Goal: Information Seeking & Learning: Learn about a topic

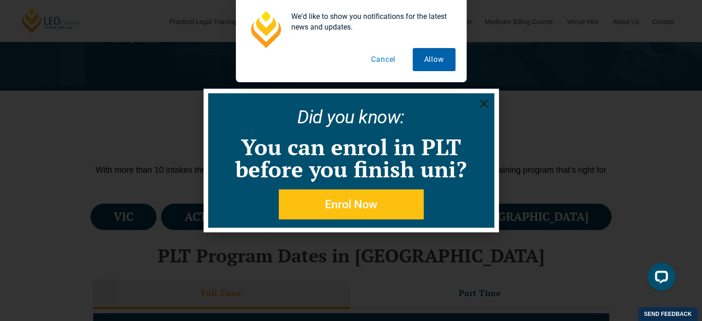
click at [433, 61] on button "Allow" at bounding box center [433, 59] width 43 height 23
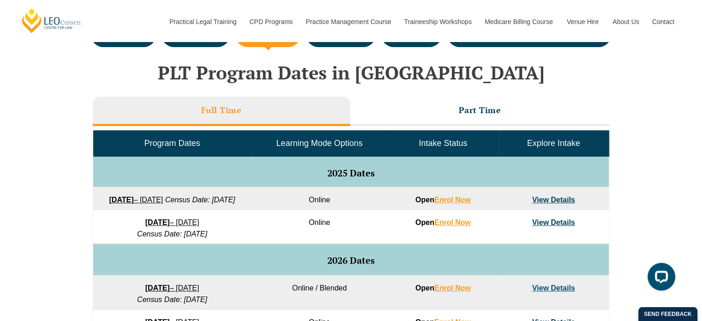
scroll to position [369, 0]
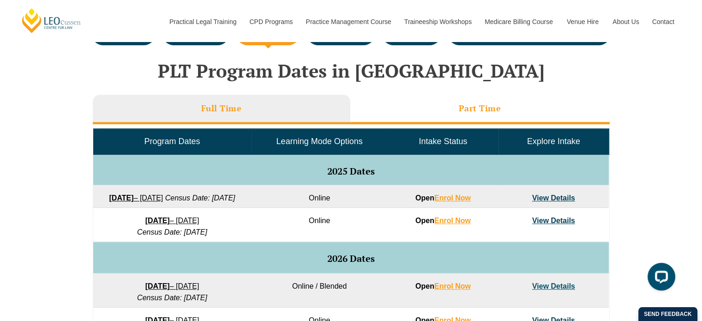
click at [467, 112] on h3 "Part Time" at bounding box center [480, 108] width 42 height 11
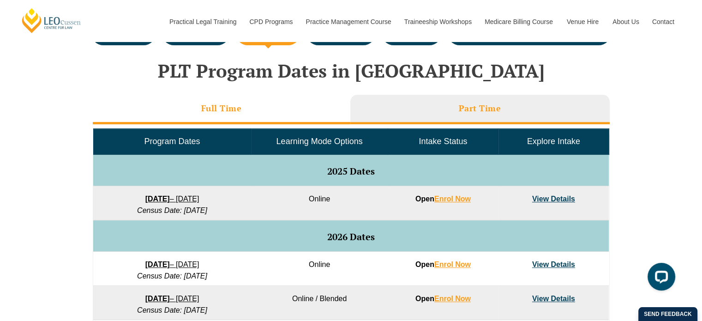
click at [216, 107] on h3 "Full Time" at bounding box center [221, 108] width 41 height 11
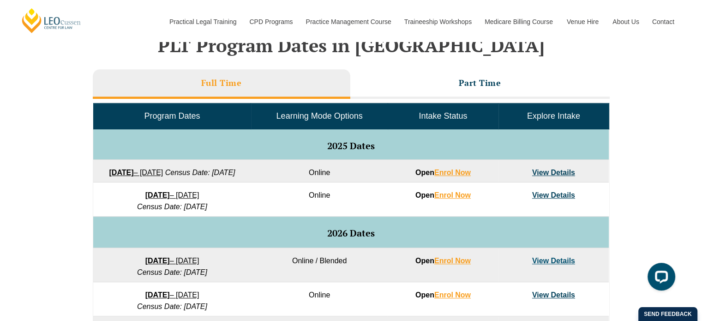
scroll to position [415, 0]
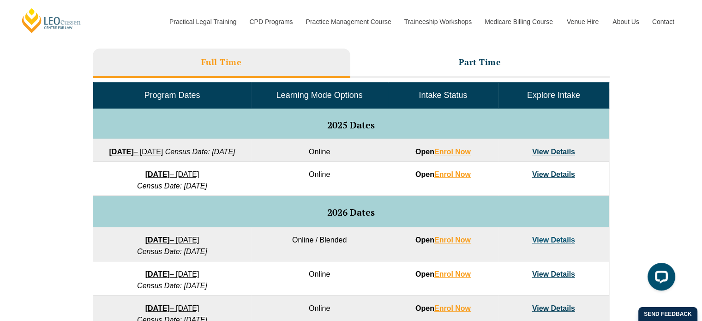
click at [163, 149] on link "22 September 2025 – 20 February 2026" at bounding box center [136, 152] width 54 height 8
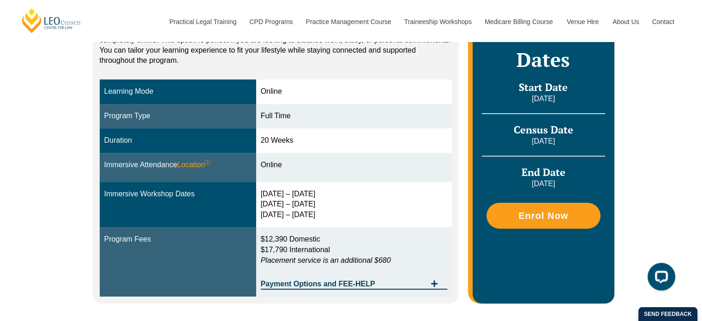
scroll to position [231, 0]
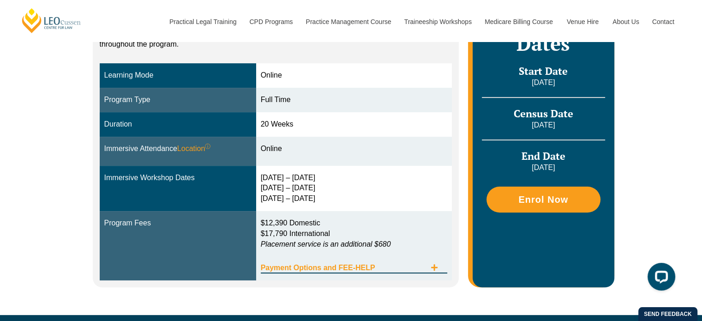
click at [430, 267] on span "Tabs. Open items with Enter or Space, close with Escape and navigate using the …" at bounding box center [434, 267] width 17 height 9
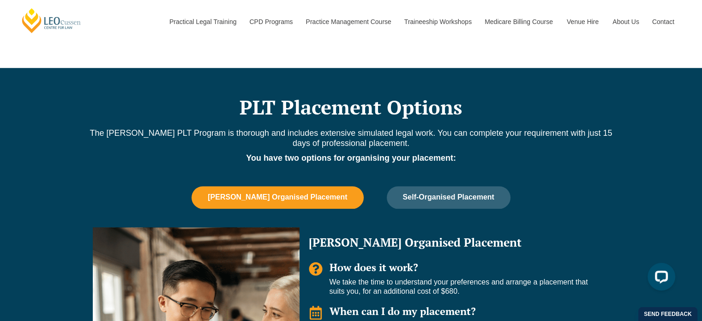
scroll to position [738, 0]
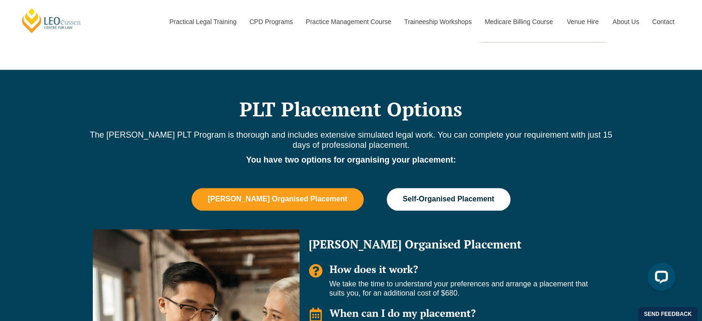
click at [425, 194] on button "Self-Organised Placement" at bounding box center [449, 199] width 124 height 22
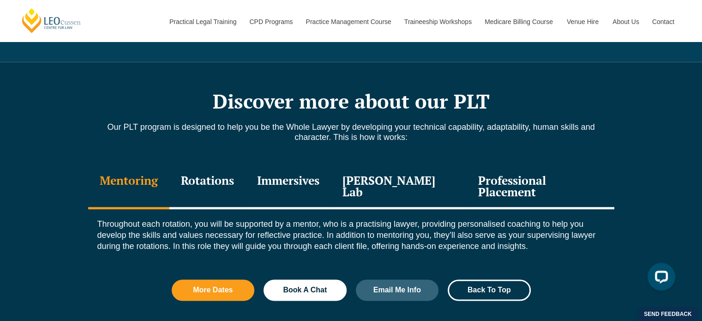
scroll to position [1200, 0]
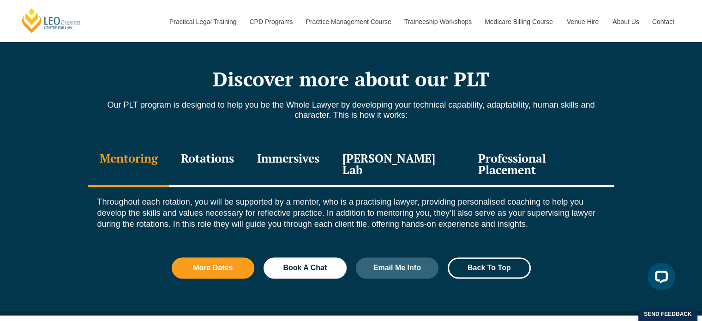
click at [227, 157] on div "Rotations" at bounding box center [207, 165] width 76 height 44
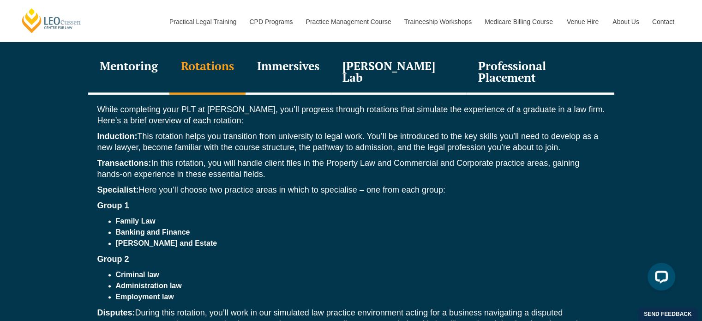
scroll to position [1292, 0]
click at [283, 68] on div "Immersives" at bounding box center [287, 73] width 85 height 44
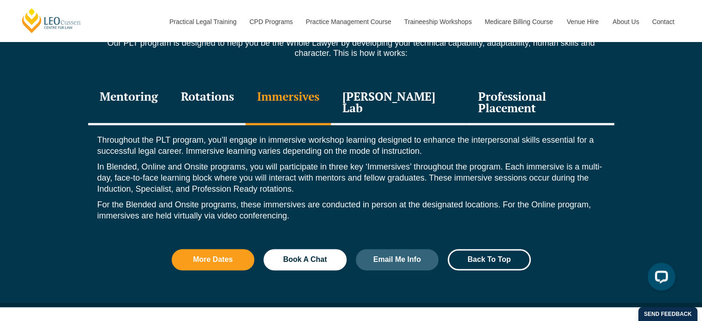
scroll to position [1246, 0]
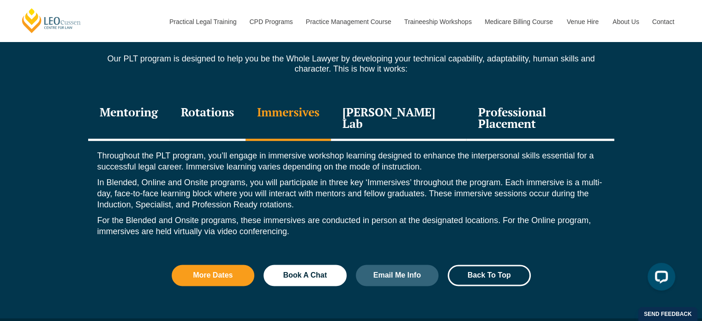
click at [389, 110] on div "Leo Justice Lab" at bounding box center [399, 119] width 136 height 44
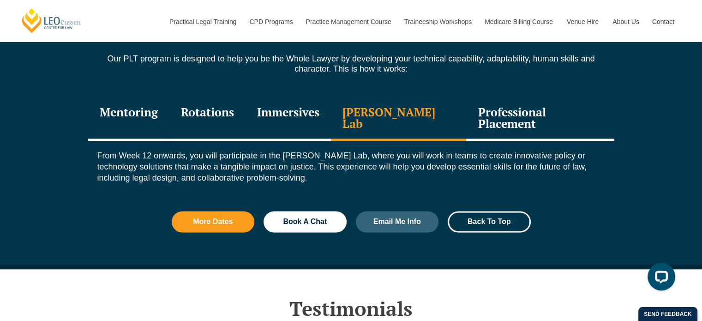
click at [288, 110] on div "Immersives" at bounding box center [287, 119] width 85 height 44
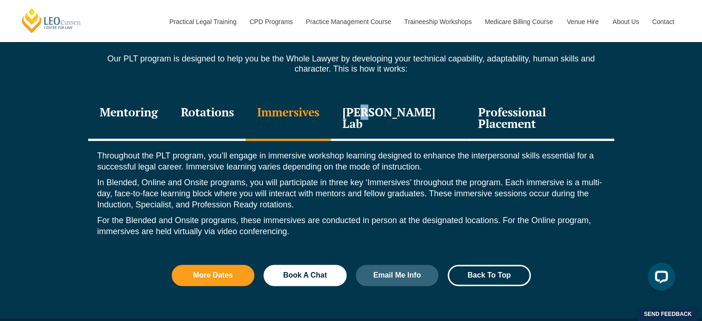
click at [377, 112] on div "Leo Justice Lab" at bounding box center [399, 119] width 136 height 44
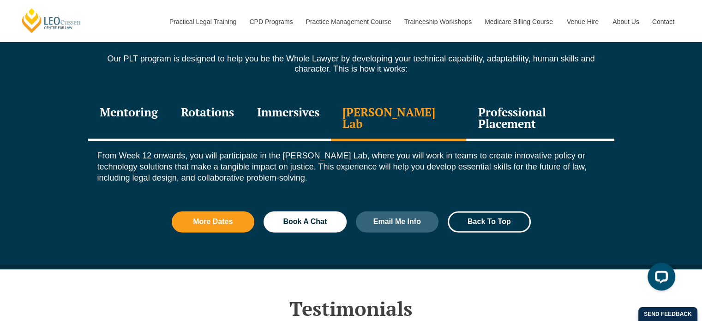
click at [506, 109] on div "Professional Placement" at bounding box center [540, 119] width 148 height 44
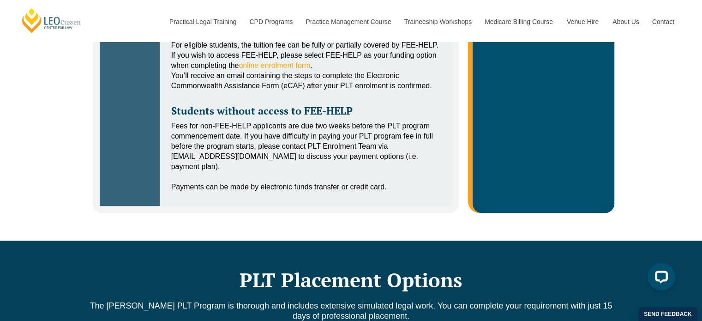
scroll to position [554, 0]
